Goal: Transaction & Acquisition: Purchase product/service

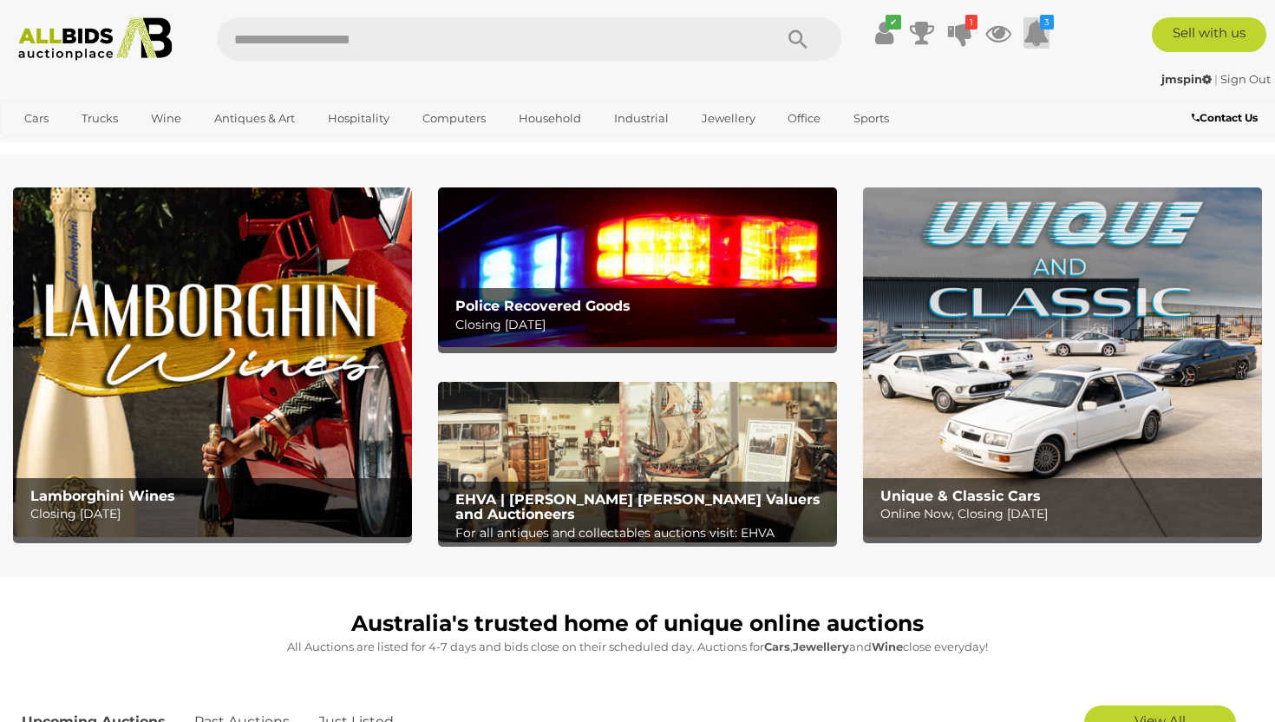
click at [1043, 33] on icon at bounding box center [1037, 32] width 26 height 31
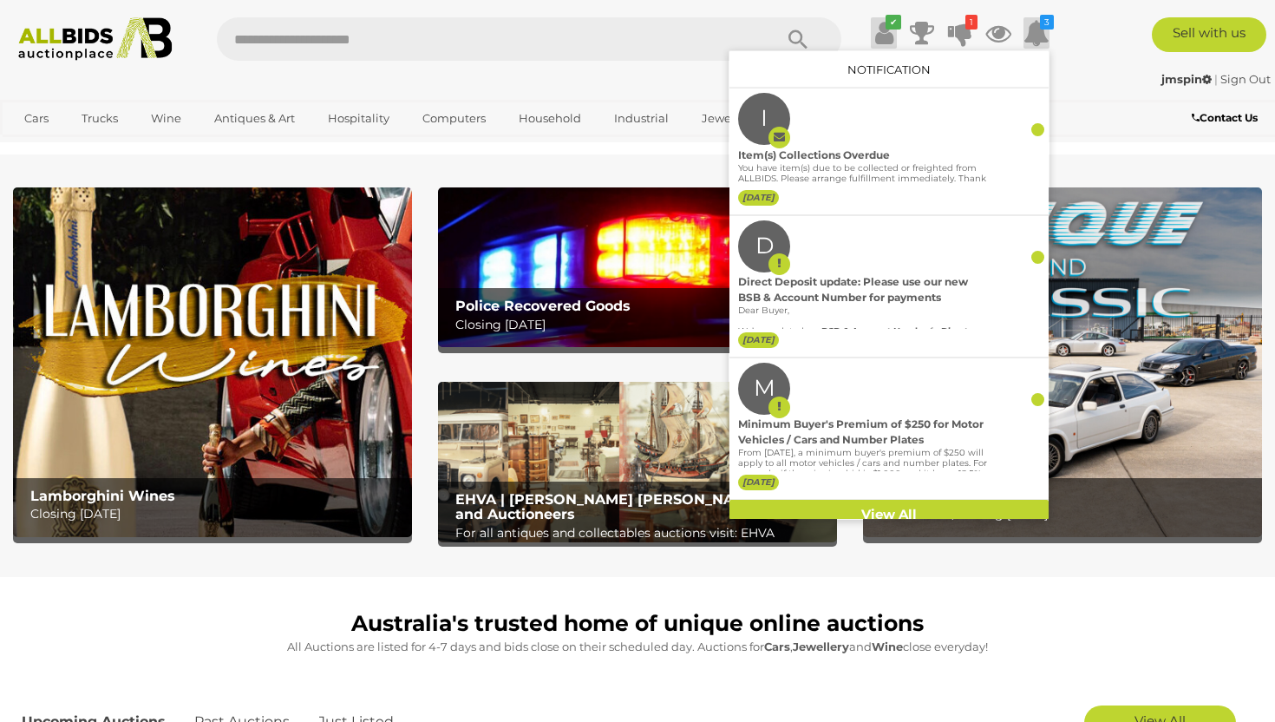
click at [890, 31] on icon at bounding box center [884, 32] width 18 height 31
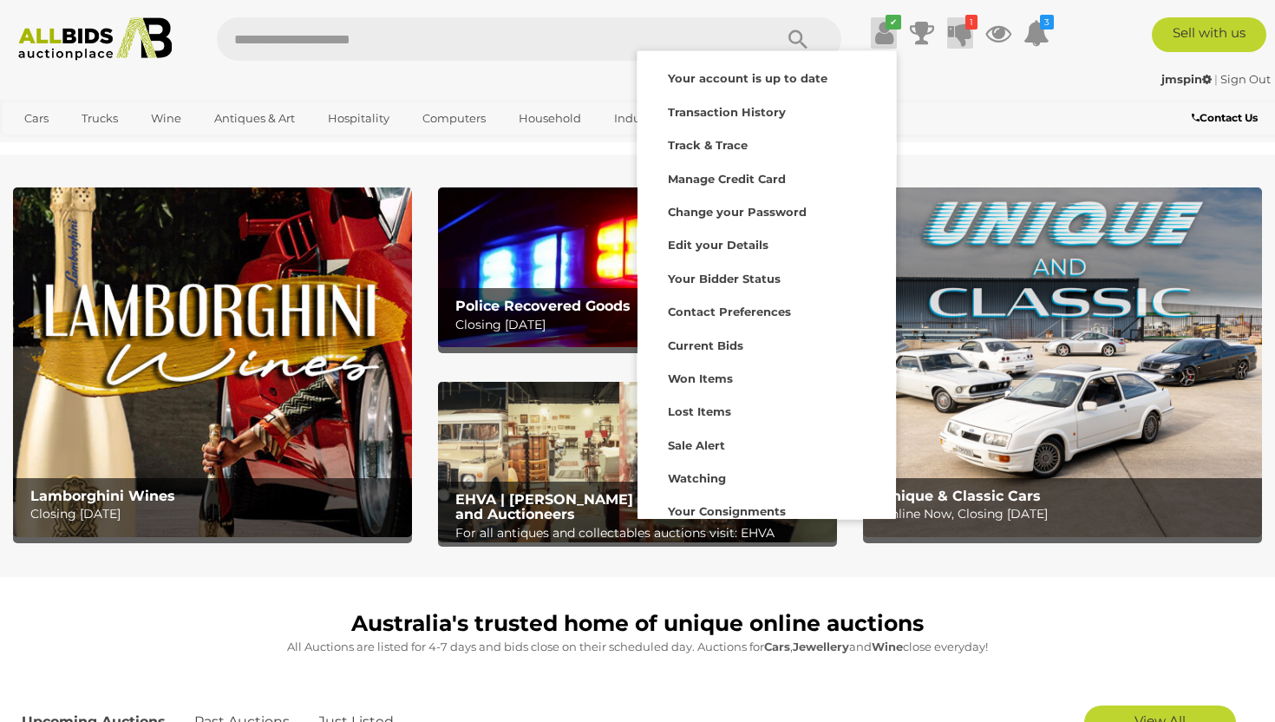
click at [966, 36] on icon at bounding box center [960, 32] width 24 height 31
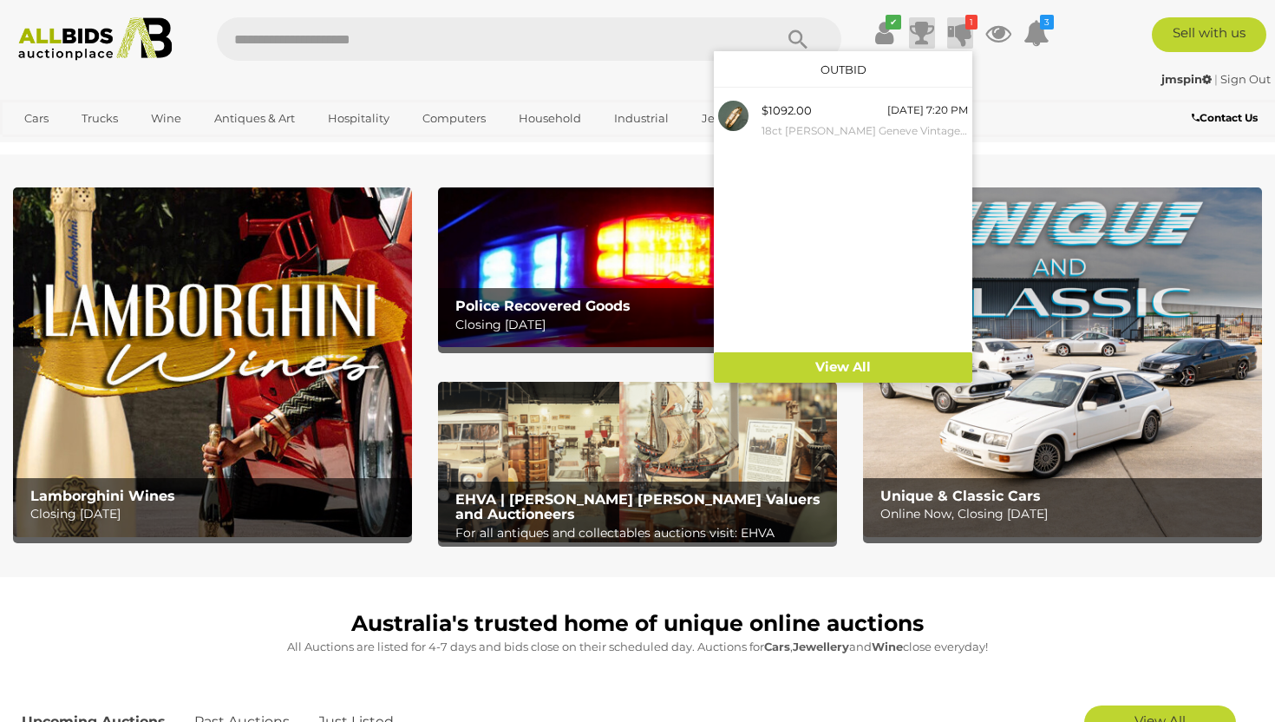
click at [925, 40] on icon at bounding box center [922, 32] width 24 height 31
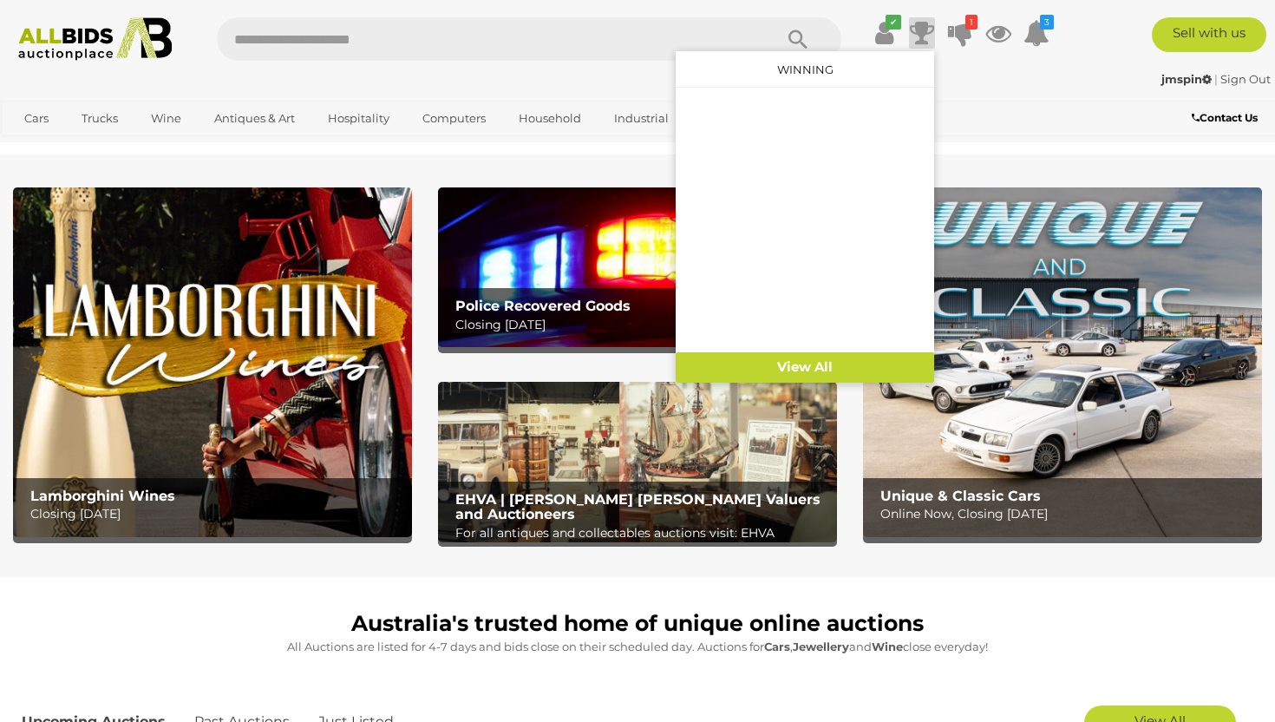
click at [925, 40] on icon at bounding box center [922, 32] width 24 height 31
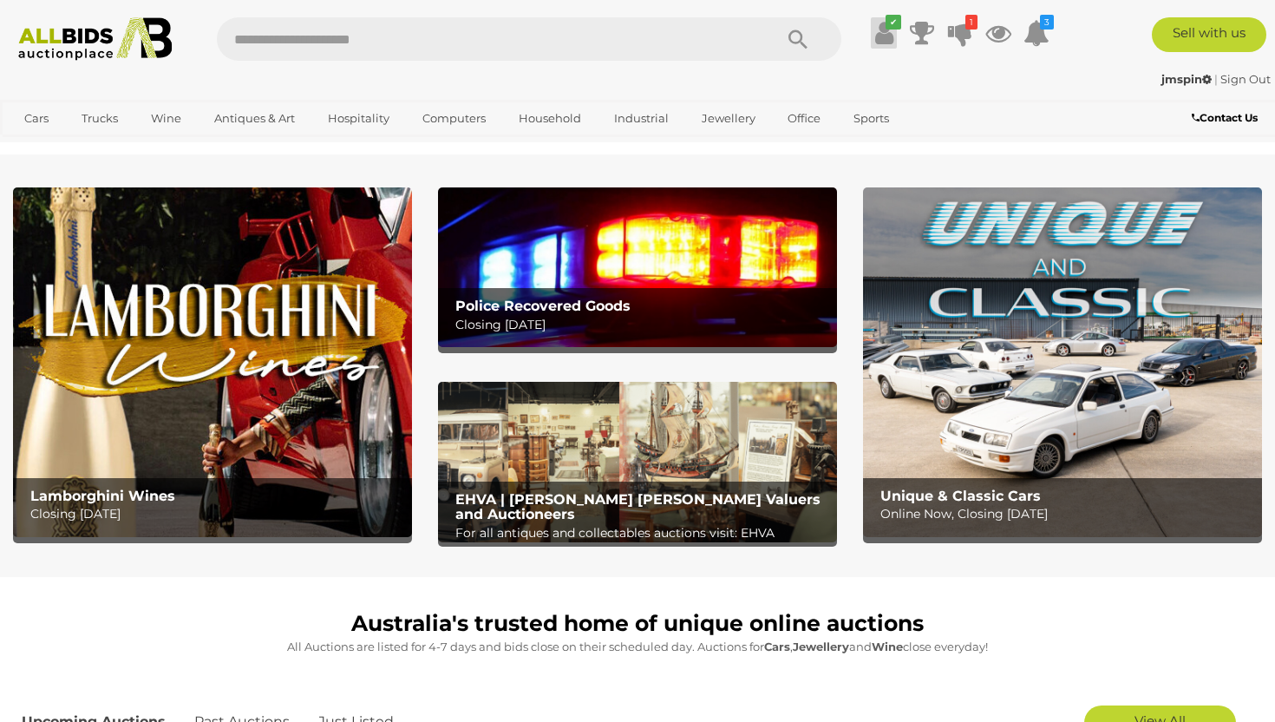
click at [880, 28] on icon at bounding box center [884, 32] width 18 height 31
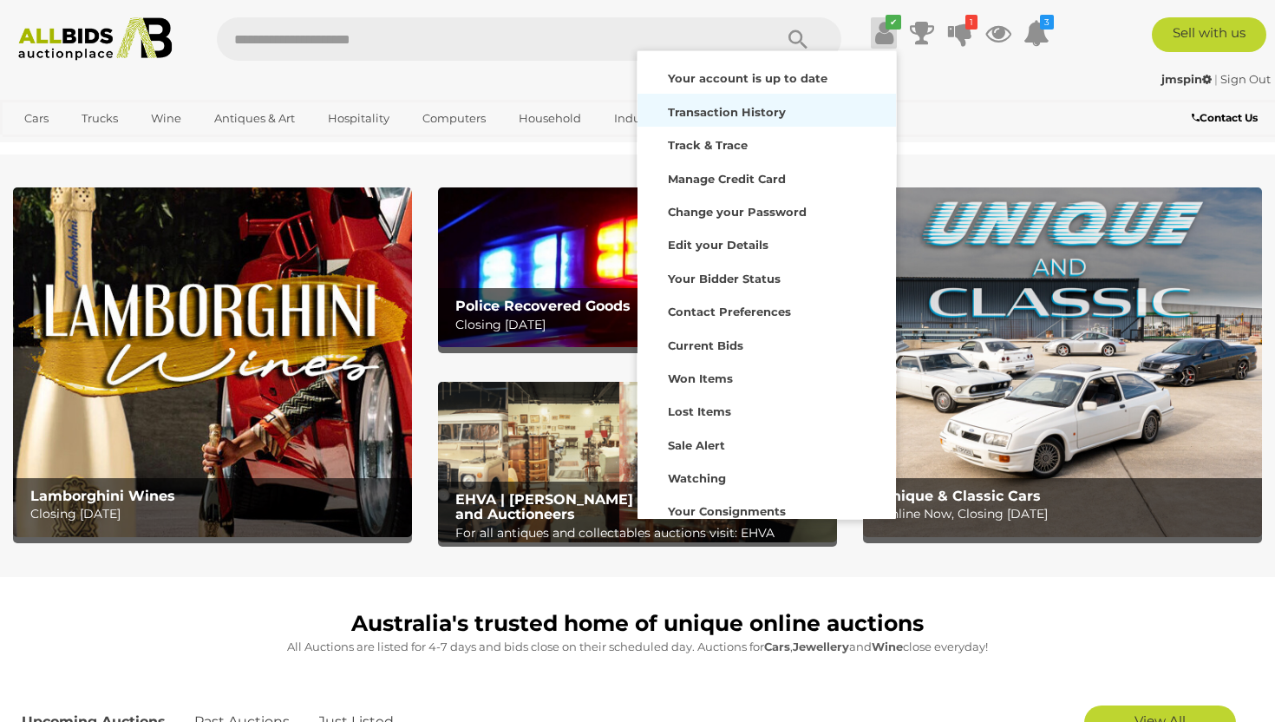
click at [822, 114] on div "Transaction History" at bounding box center [767, 110] width 250 height 24
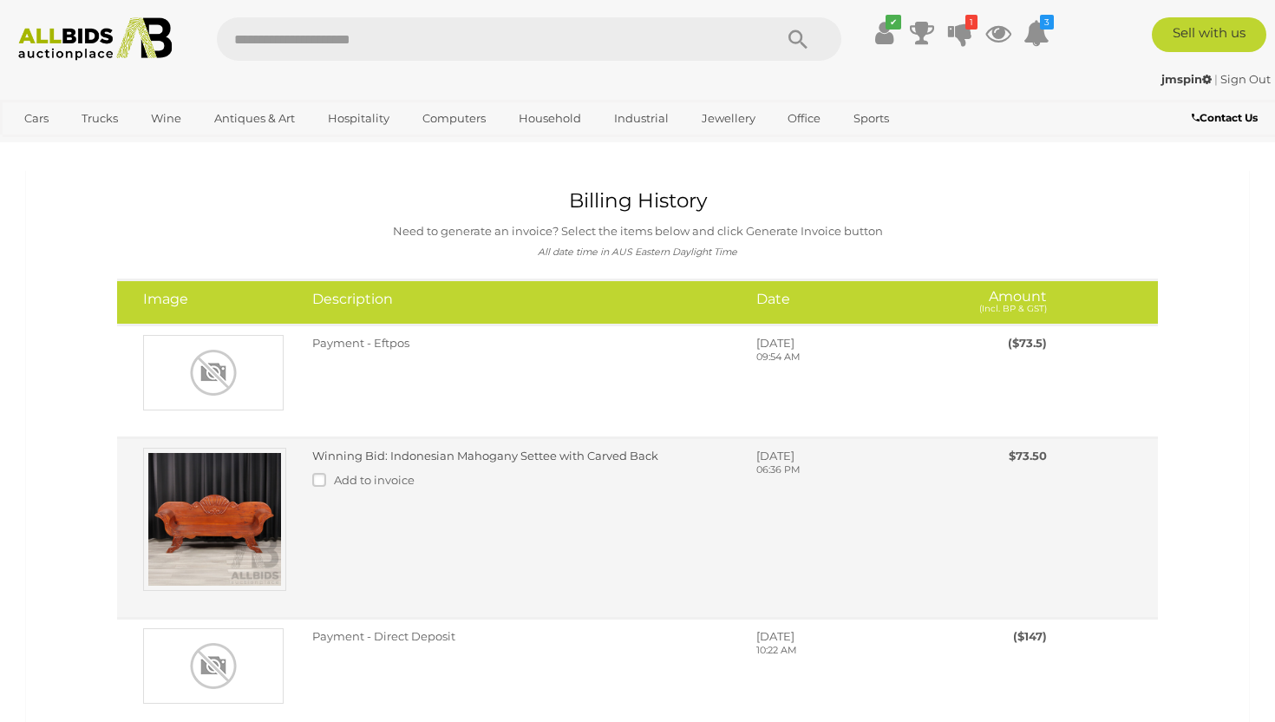
click at [451, 497] on div "Winning Bid: Indonesian Mahogany Settee with Carved Back Add to invoice Wednesd…" at bounding box center [680, 472] width 762 height 49
click at [500, 459] on link "Winning Bid: Indonesian Mahogany Settee with Carved Back" at bounding box center [485, 455] width 346 height 14
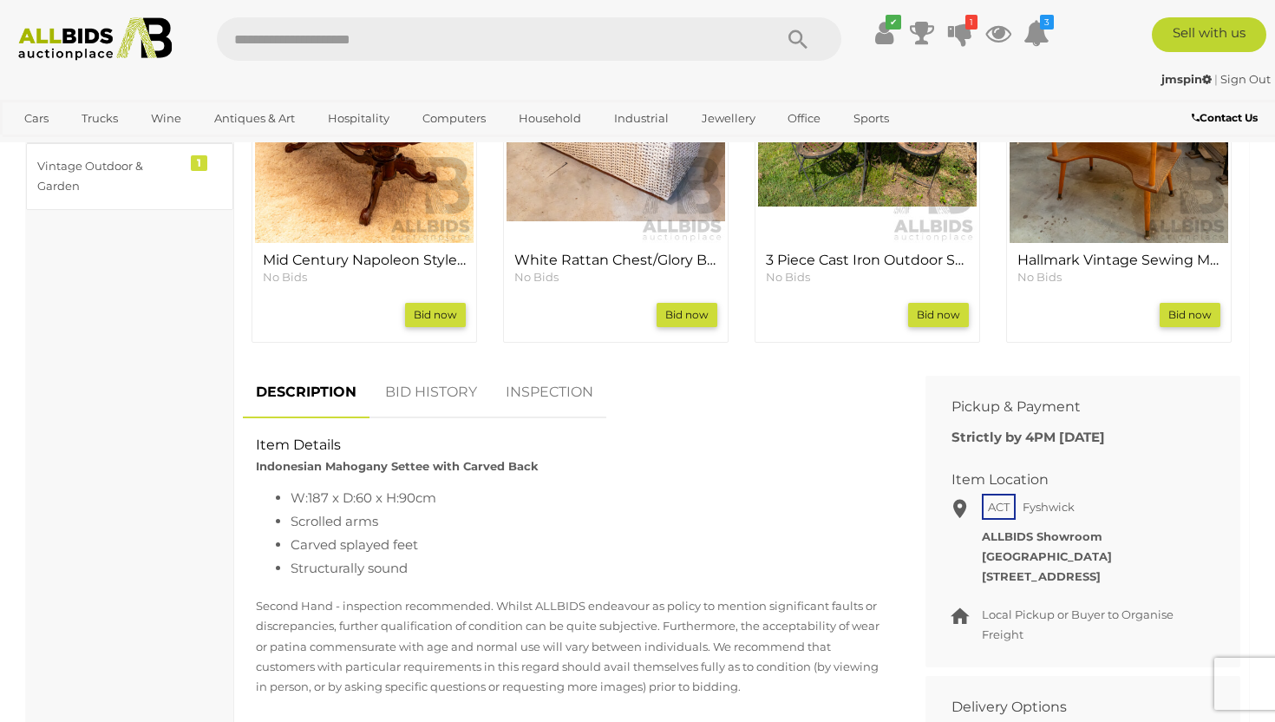
scroll to position [761, 0]
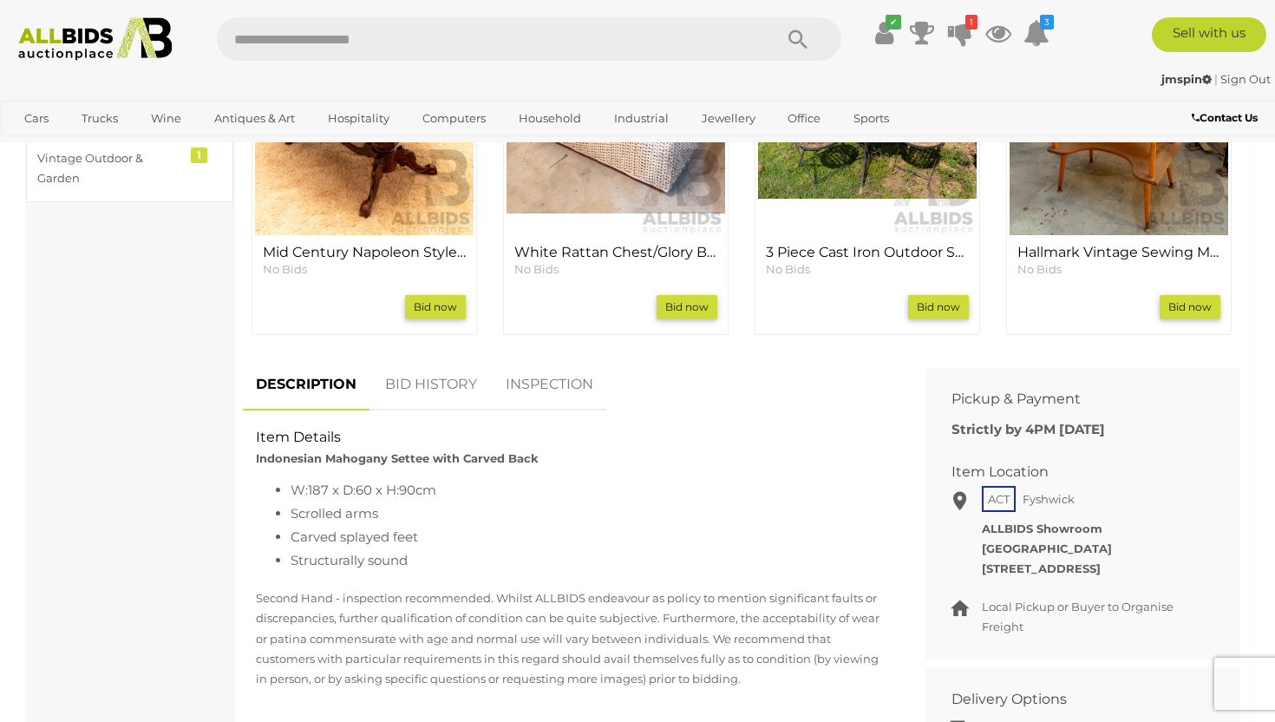
click at [400, 359] on link "BID HISTORY" at bounding box center [431, 384] width 118 height 51
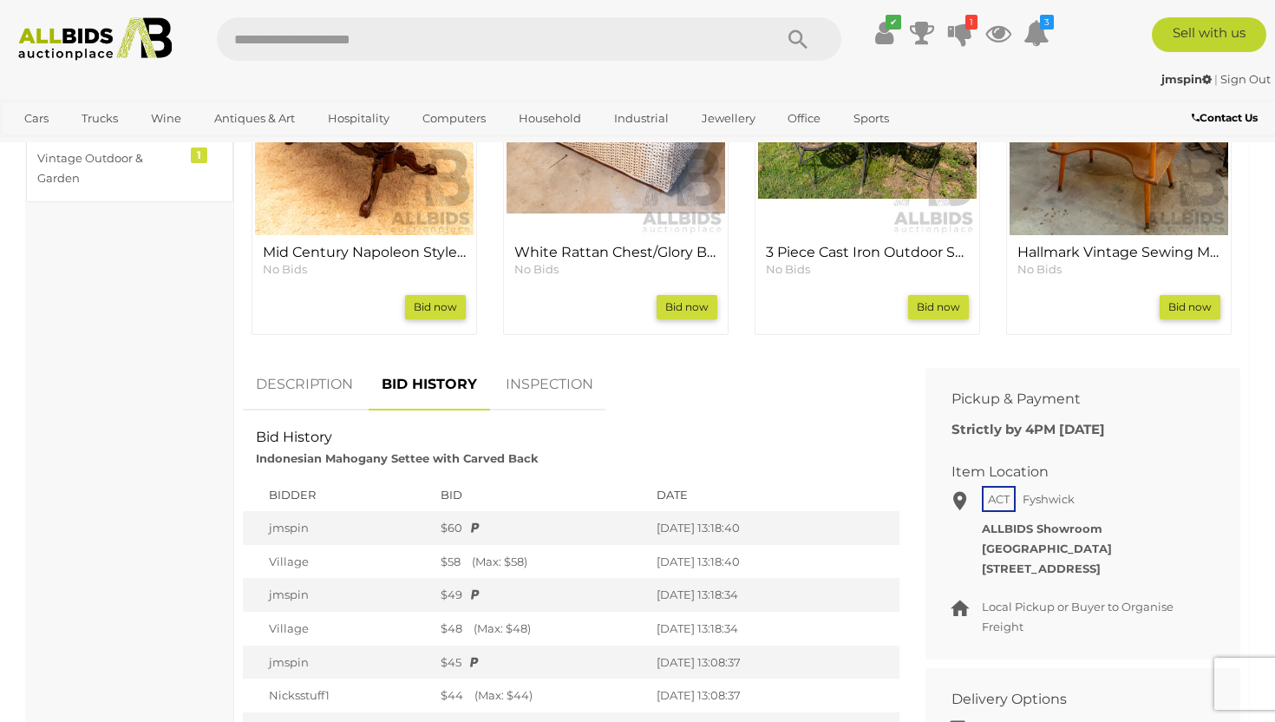
click at [336, 359] on link "DESCRIPTION" at bounding box center [304, 384] width 123 height 51
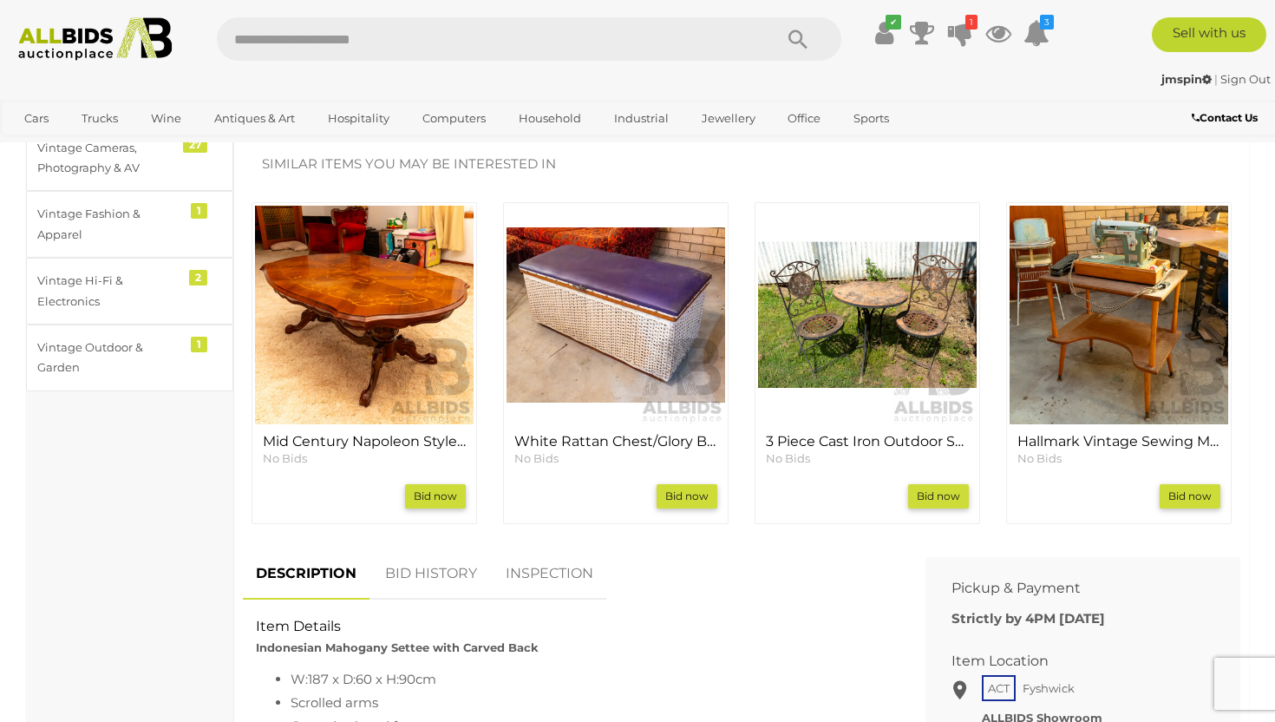
scroll to position [527, 0]
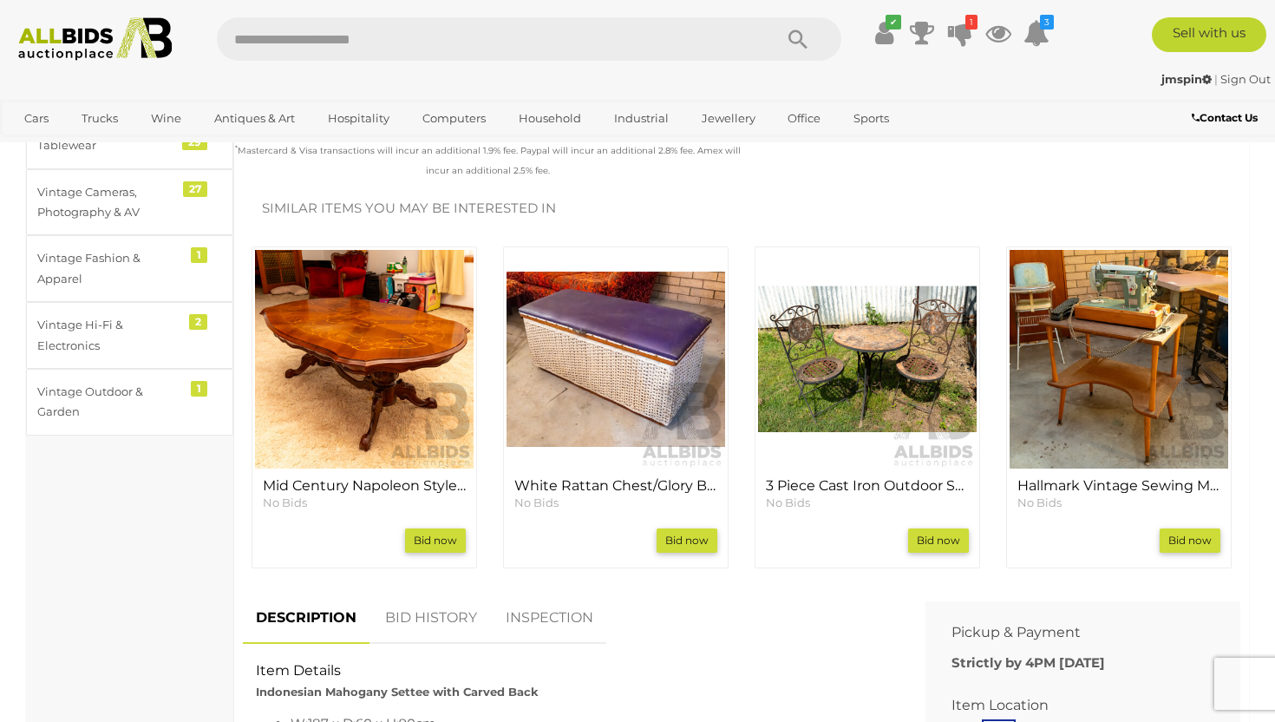
click at [224, 576] on div "Antiques, Art & Memorabilia Antique & Vintage Furniture 130 Asian Art & Antique…" at bounding box center [130, 572] width 208 height 1800
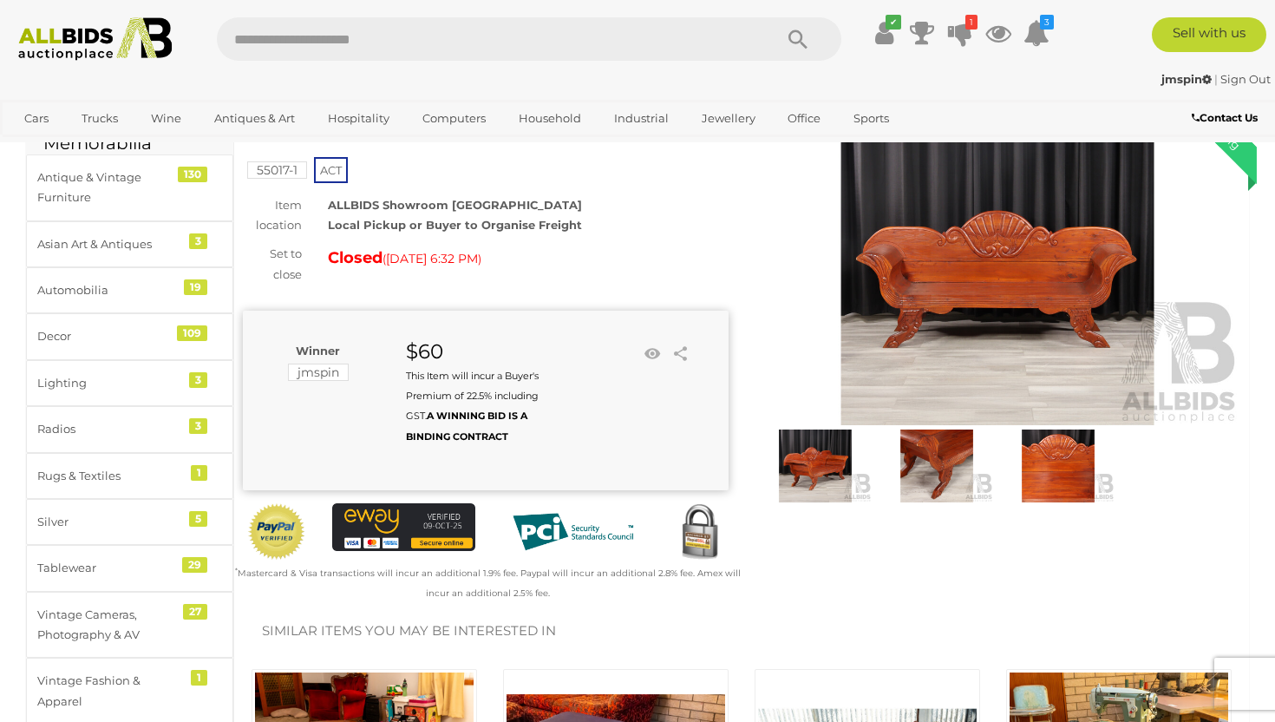
scroll to position [0, 0]
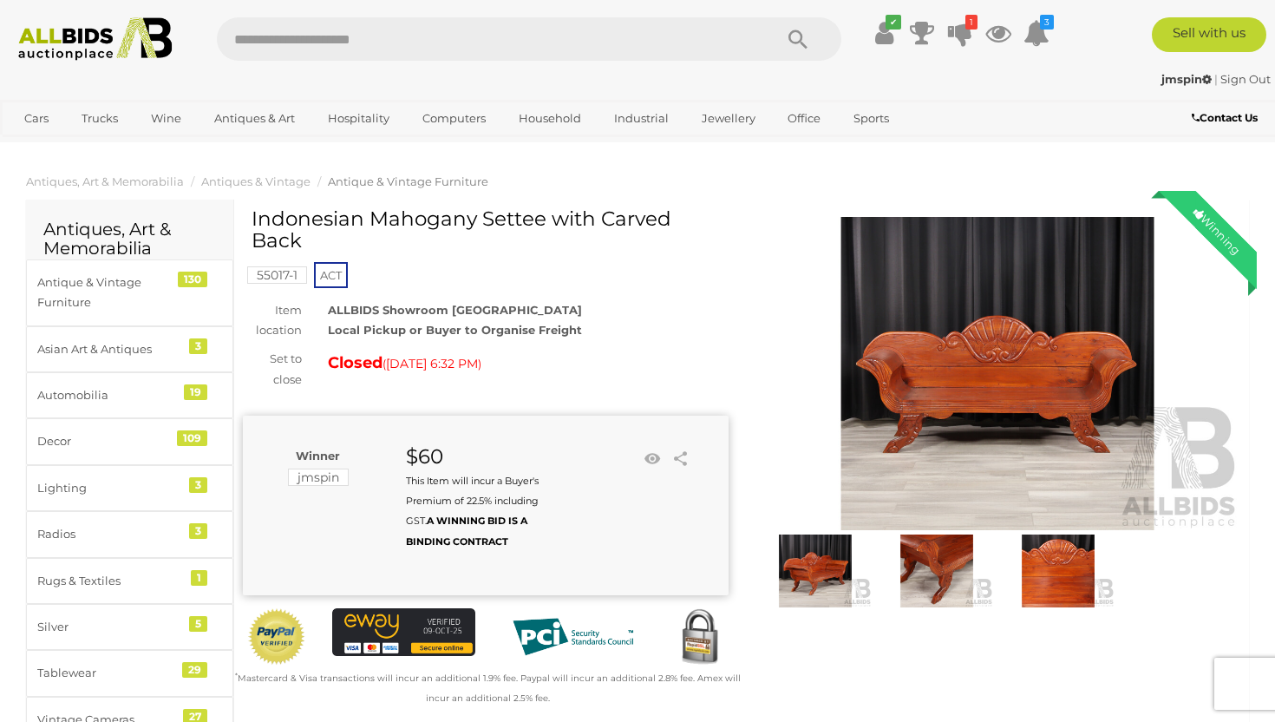
click at [925, 386] on img at bounding box center [998, 373] width 486 height 313
